Goal: Task Accomplishment & Management: Use online tool/utility

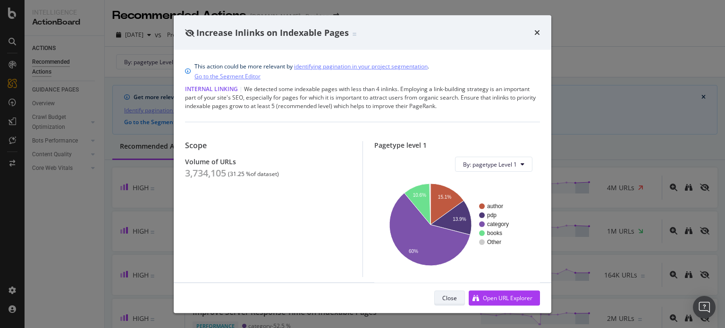
click at [457, 293] on button "Close" at bounding box center [449, 297] width 31 height 15
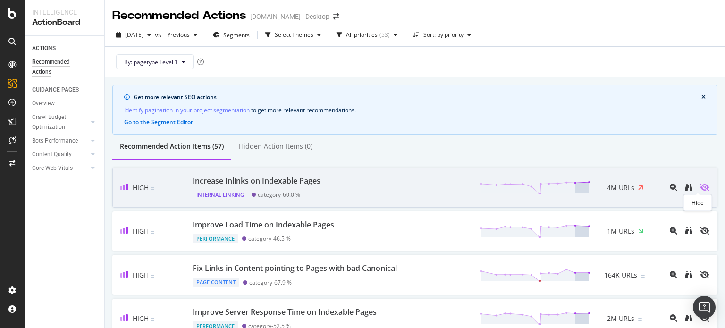
click at [700, 185] on icon "eye-slash" at bounding box center [704, 188] width 9 height 8
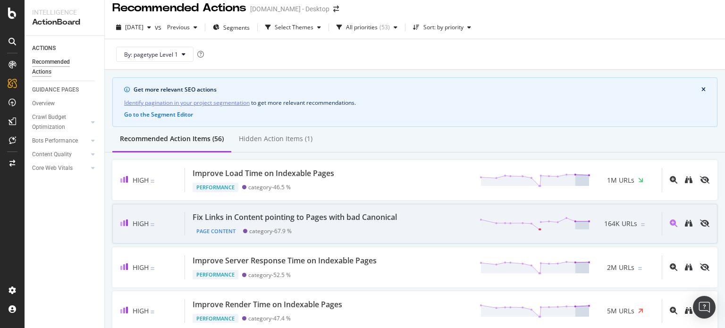
scroll to position [18, 0]
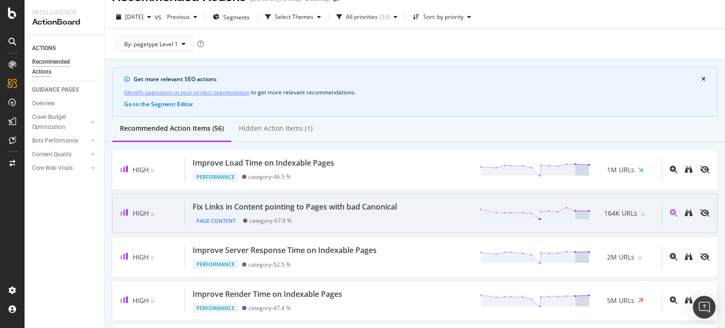
click at [387, 209] on div "Fix Links in Content pointing to Pages with bad Canonical" at bounding box center [294, 206] width 204 height 11
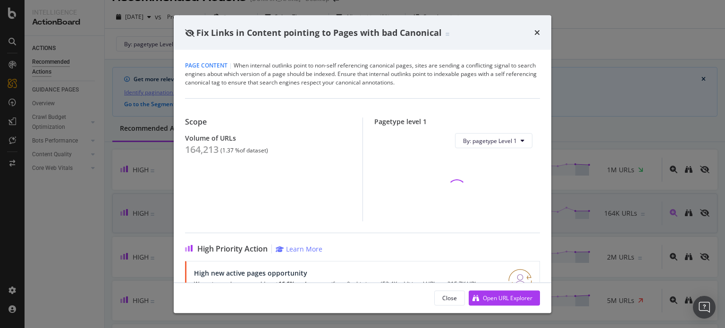
scroll to position [88, 0]
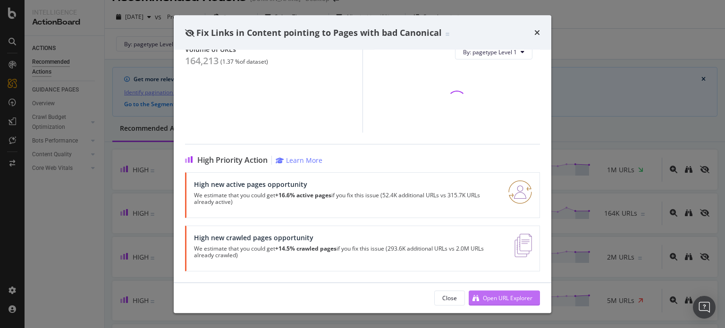
click at [517, 298] on div "Open URL Explorer" at bounding box center [508, 297] width 50 height 8
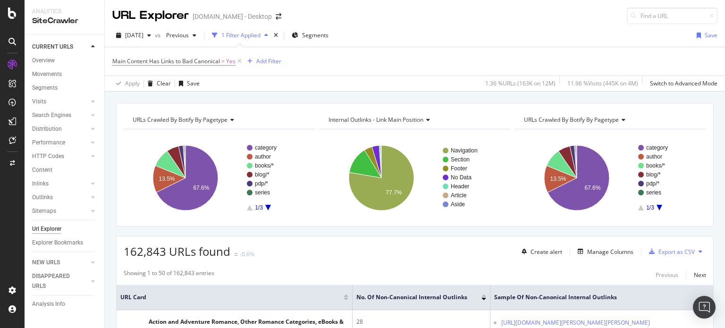
click at [425, 84] on div "Apply Clear Save 1.36 % URLs ( 163K on 12M ) 11.96 % Visits ( 445K on 4M ) Swit…" at bounding box center [415, 83] width 620 height 16
click at [422, 79] on div "Apply Clear Save 1.36 % URLs ( 163K on 12M ) 11.96 % Visits ( 445K on 4M ) Swit…" at bounding box center [415, 83] width 620 height 16
